Goal: Navigation & Orientation: Find specific page/section

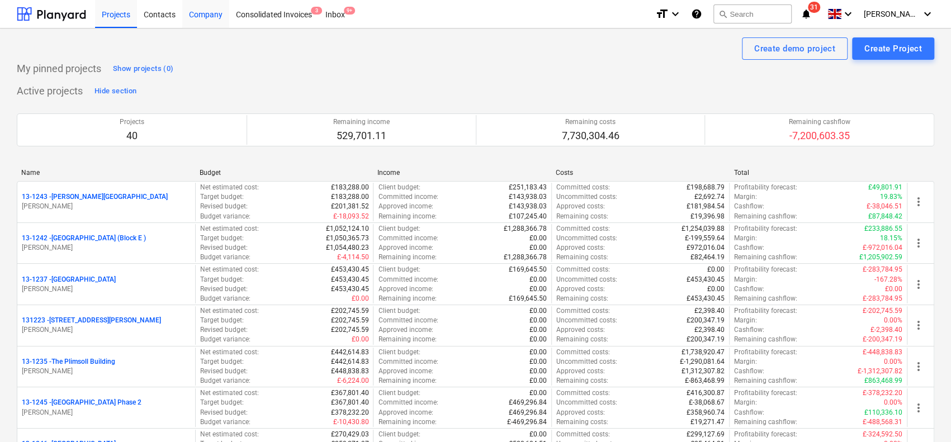
click at [193, 12] on div "Company" at bounding box center [205, 13] width 47 height 29
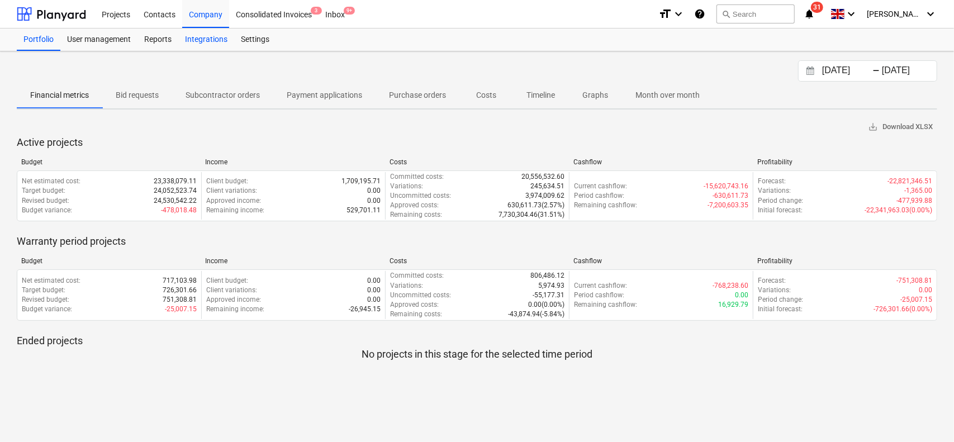
click at [198, 44] on div "Integrations" at bounding box center [206, 40] width 56 height 22
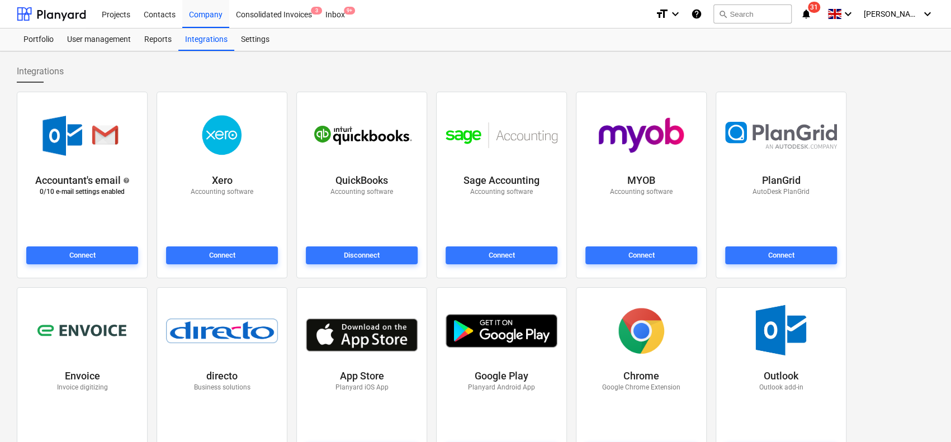
click at [811, 12] on icon "notifications" at bounding box center [805, 13] width 11 height 13
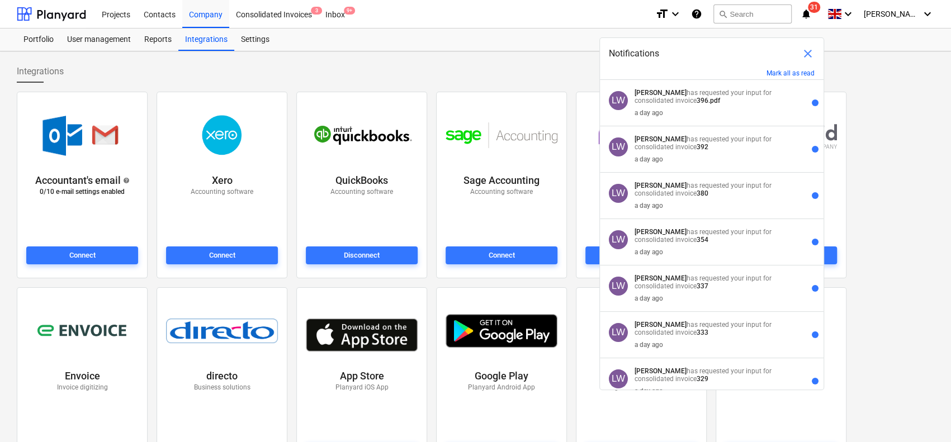
click at [797, 68] on div "Notifications close" at bounding box center [712, 53] width 224 height 31
click at [791, 74] on button "Mark all as read" at bounding box center [790, 73] width 48 height 8
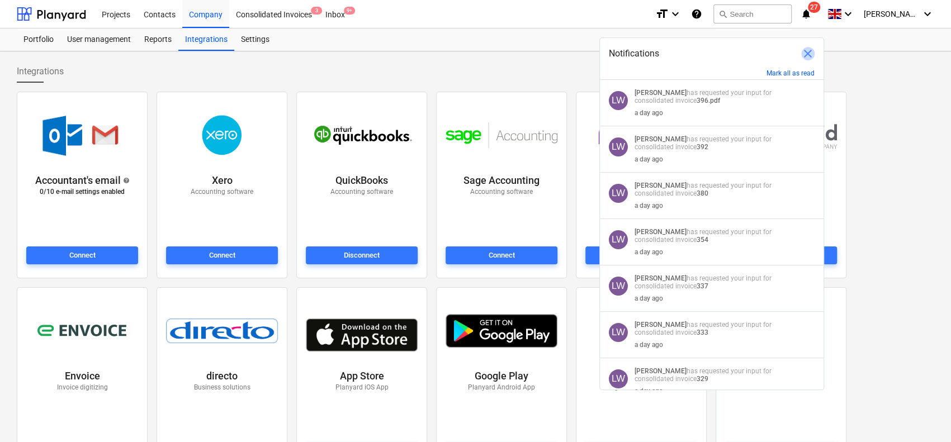
click at [803, 55] on span "close" at bounding box center [807, 53] width 13 height 13
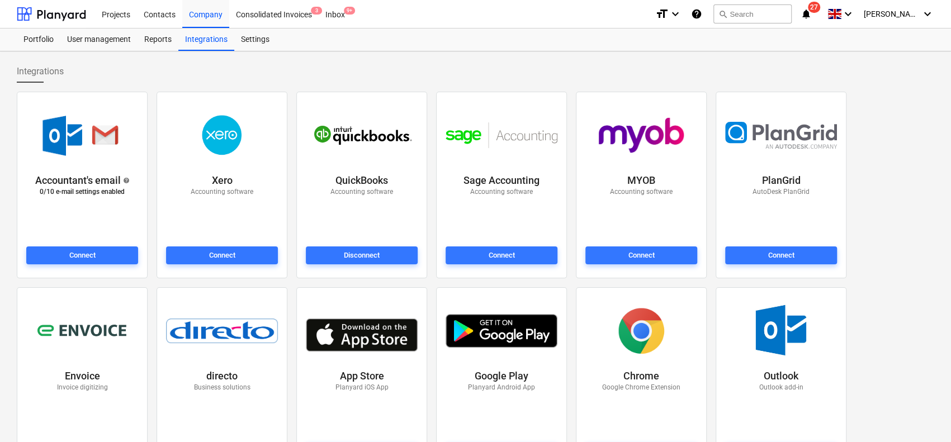
click at [885, 106] on div "Accountant's email help 0 / 10 e-mail settings enabled Connect Xero Accounting …" at bounding box center [475, 380] width 926 height 587
